Goal: Check status: Check status

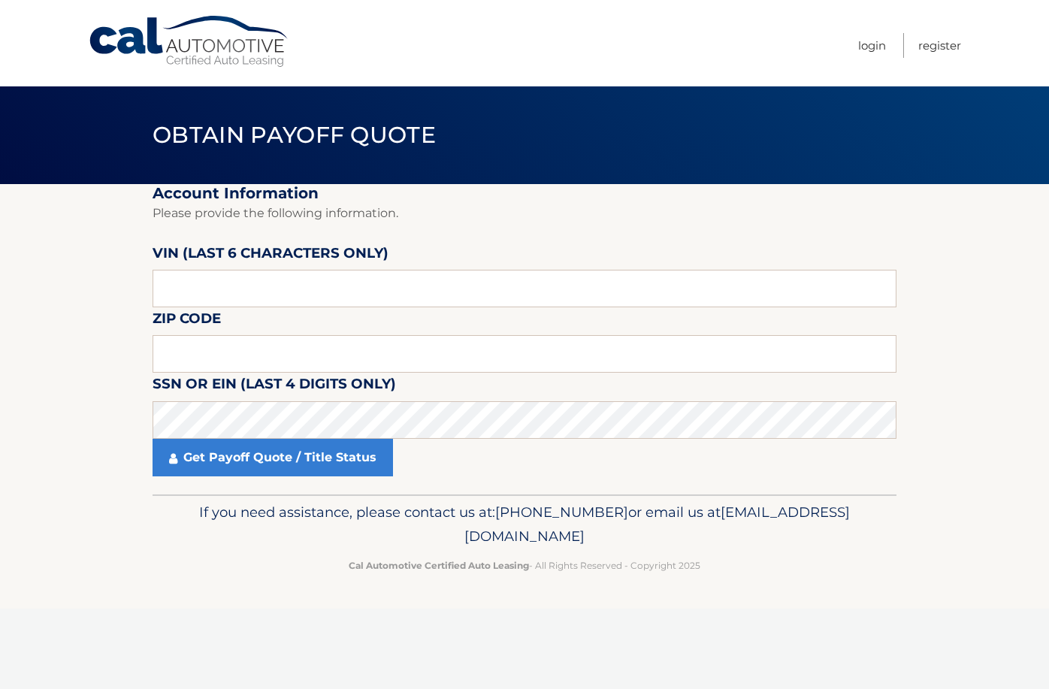
click at [487, 249] on fieldset "Account Information Please provide the following information. [PERSON_NAME] (la…" at bounding box center [524, 339] width 744 height 310
click at [409, 285] on input "text" at bounding box center [524, 289] width 744 height 38
type input "501383"
click at [324, 334] on fieldset "Account Information Please provide the following information. [PERSON_NAME] (la…" at bounding box center [524, 339] width 744 height 310
drag, startPoint x: 324, startPoint y: 342, endPoint x: 16, endPoint y: 216, distance: 333.1
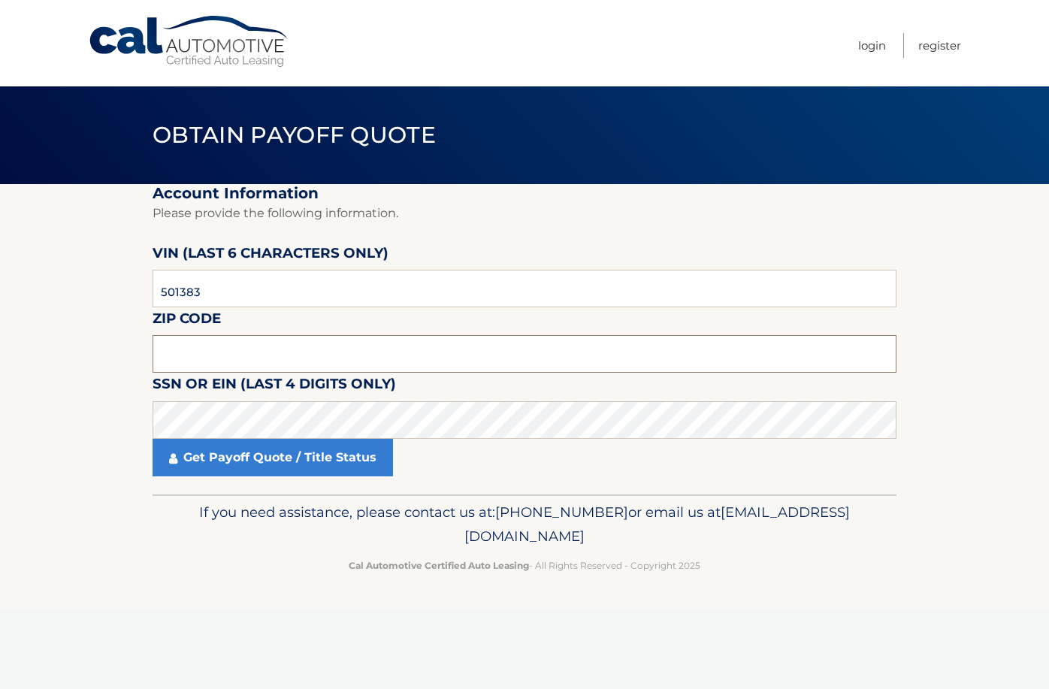
click at [324, 342] on input "text" at bounding box center [524, 354] width 744 height 38
click at [596, 364] on input "text" at bounding box center [524, 354] width 744 height 38
click at [502, 328] on fieldset "Account Information Please provide the following information. VIN (last 6 chara…" at bounding box center [524, 339] width 744 height 310
click at [493, 342] on input "text" at bounding box center [524, 354] width 744 height 38
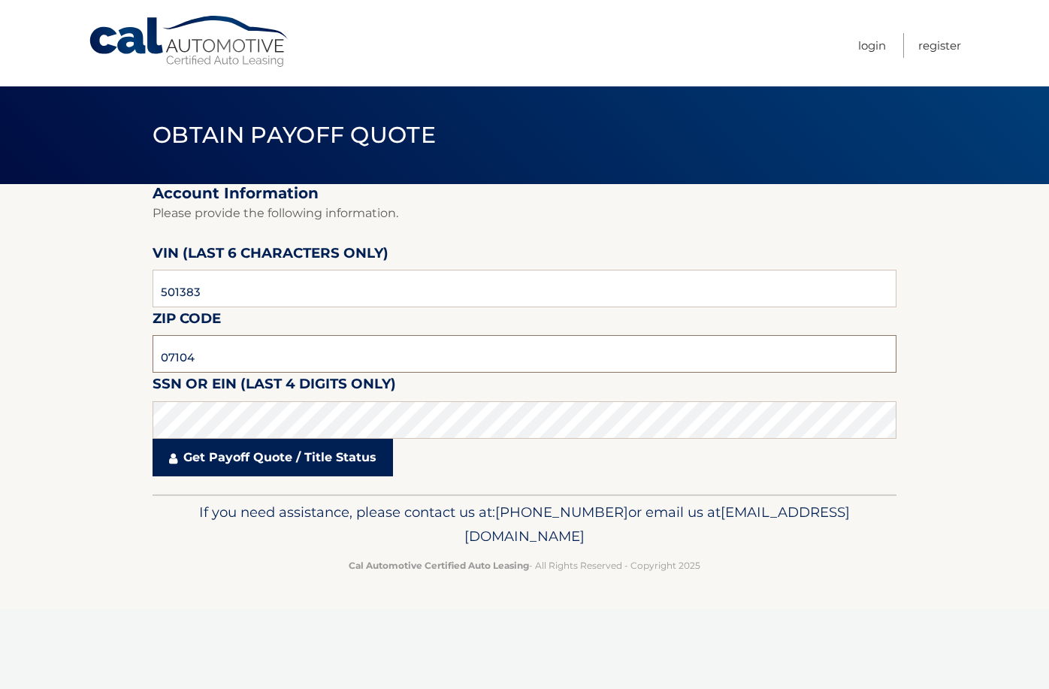
type input "07104"
click at [377, 448] on link "Get Payoff Quote / Title Status" at bounding box center [272, 458] width 240 height 38
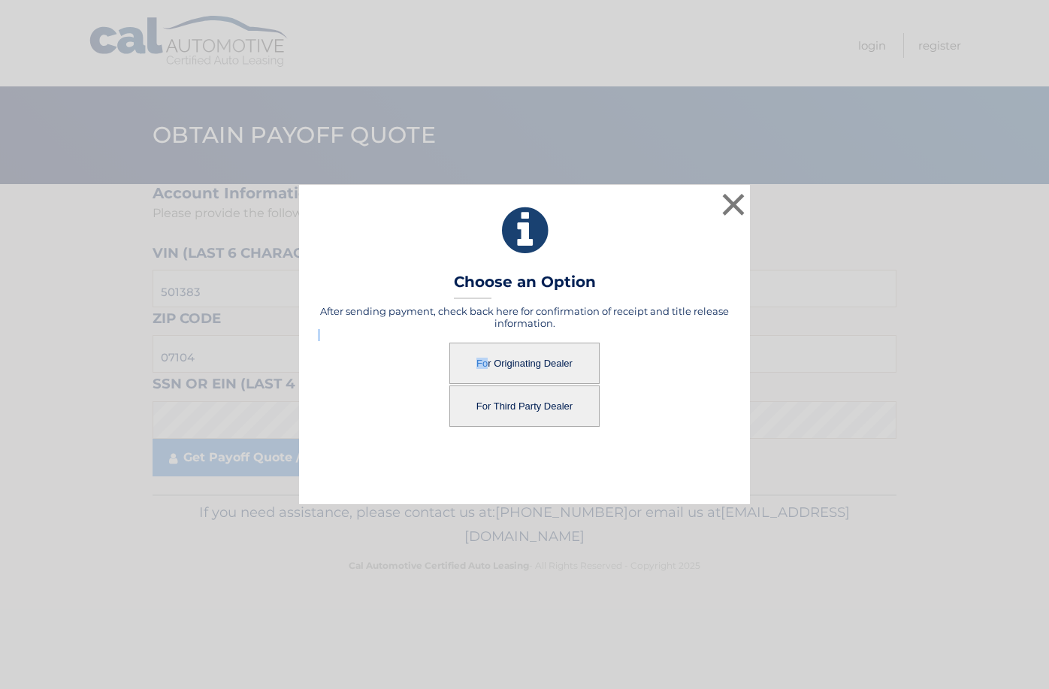
drag, startPoint x: 484, startPoint y: 340, endPoint x: 483, endPoint y: 367, distance: 27.1
click at [485, 341] on div "After sending payment, check back here for confirmation of receipt and title re…" at bounding box center [524, 366] width 413 height 122
click at [483, 367] on button "For Originating Dealer" at bounding box center [524, 362] width 150 height 41
click at [578, 365] on button "For Originating Dealer" at bounding box center [524, 362] width 150 height 41
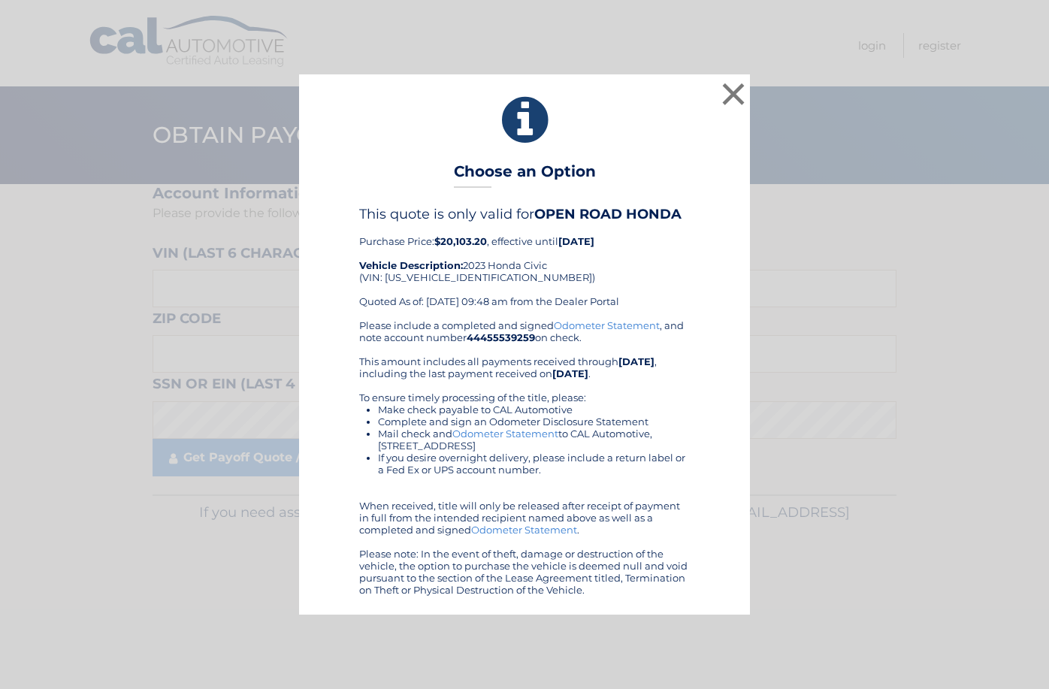
drag, startPoint x: 1000, startPoint y: 205, endPoint x: 919, endPoint y: 82, distance: 147.5
click at [1000, 205] on div "× Choose an Option This quote is only valid for OPEN ROAD HONDA Purchase Price:…" at bounding box center [524, 343] width 1036 height 539
